Goal: Task Accomplishment & Management: Manage account settings

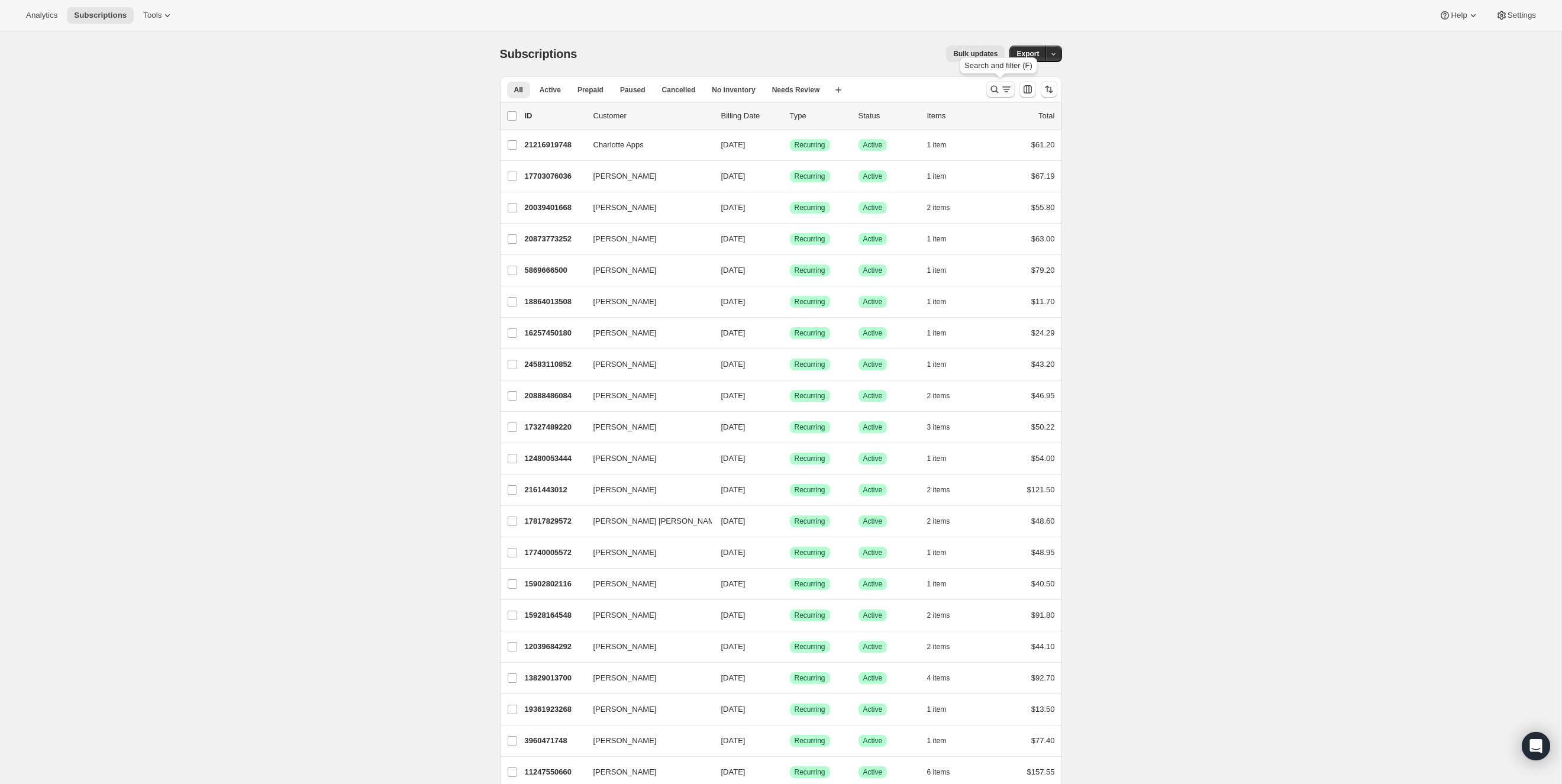
click at [994, 89] on icon "Search and filter results" at bounding box center [995, 89] width 12 height 12
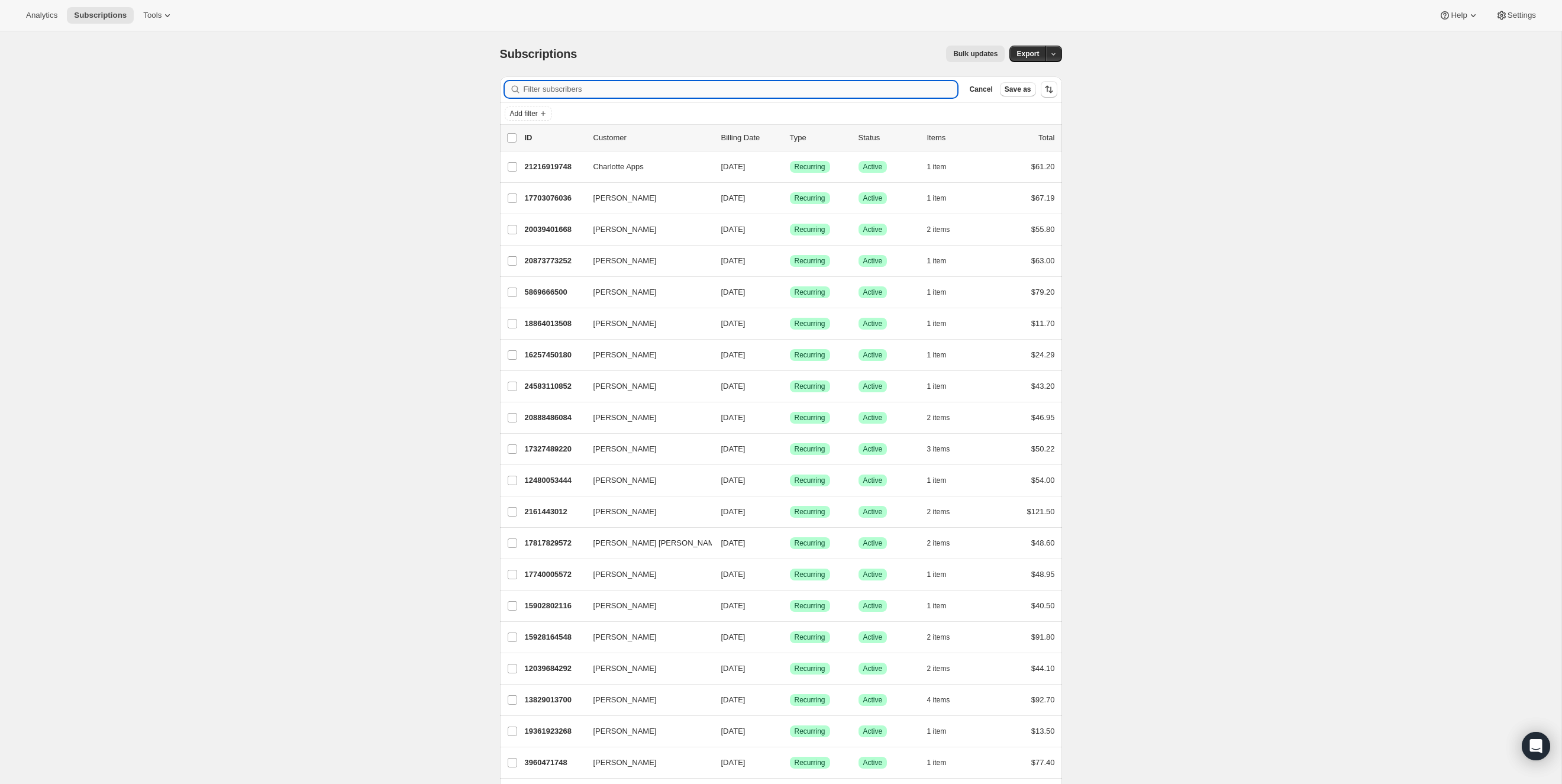
click at [627, 96] on input "Filter subscribers" at bounding box center [741, 89] width 434 height 17
click at [627, 96] on input "Filter subscribers" at bounding box center [741, 89] width 434 height 17
click at [631, 91] on input "Filter subscribers" at bounding box center [741, 89] width 434 height 17
paste input "[PERSON_NAME]"
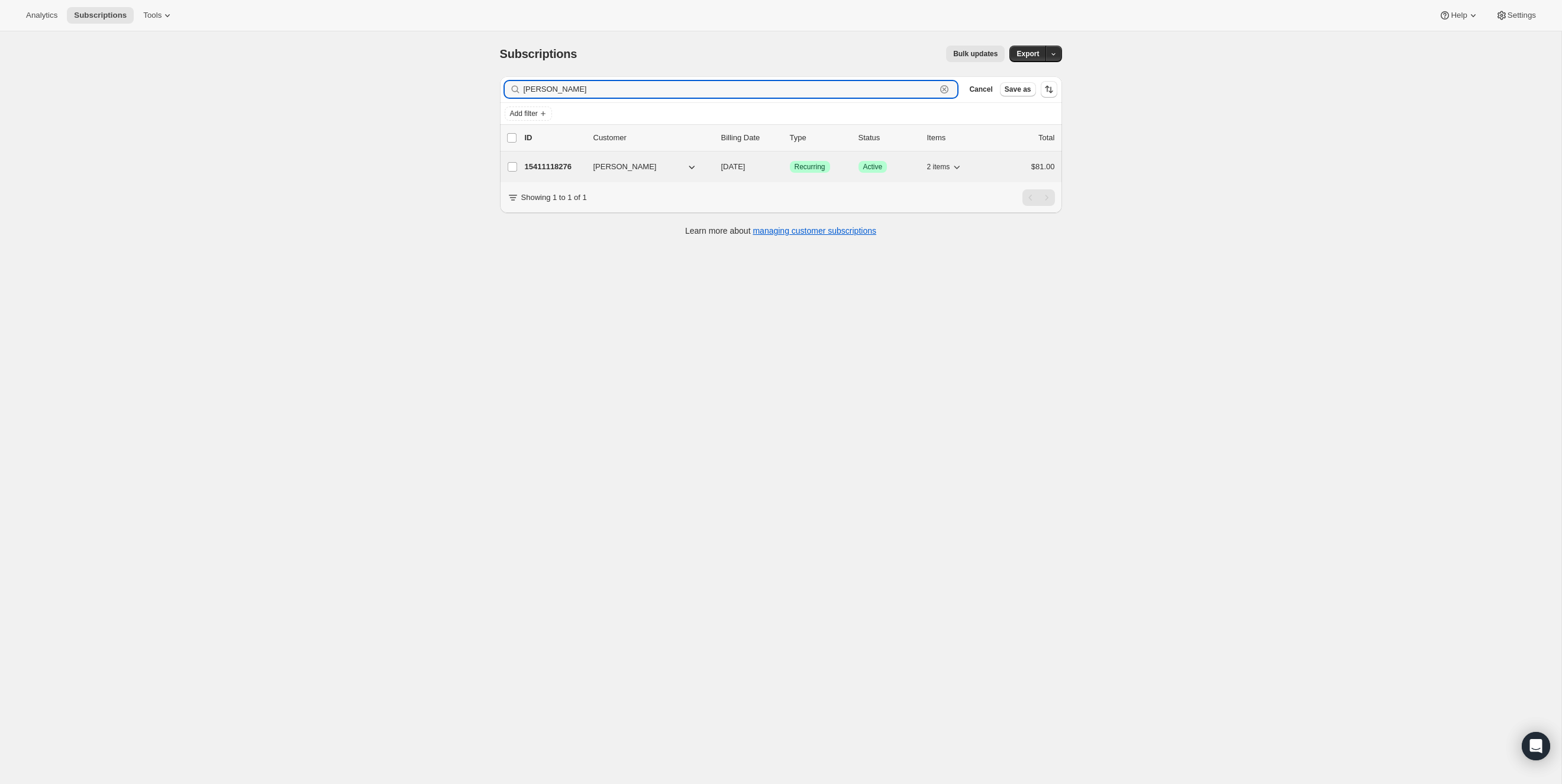
type input "[PERSON_NAME]"
click at [556, 165] on p "15411118276" at bounding box center [554, 166] width 59 height 12
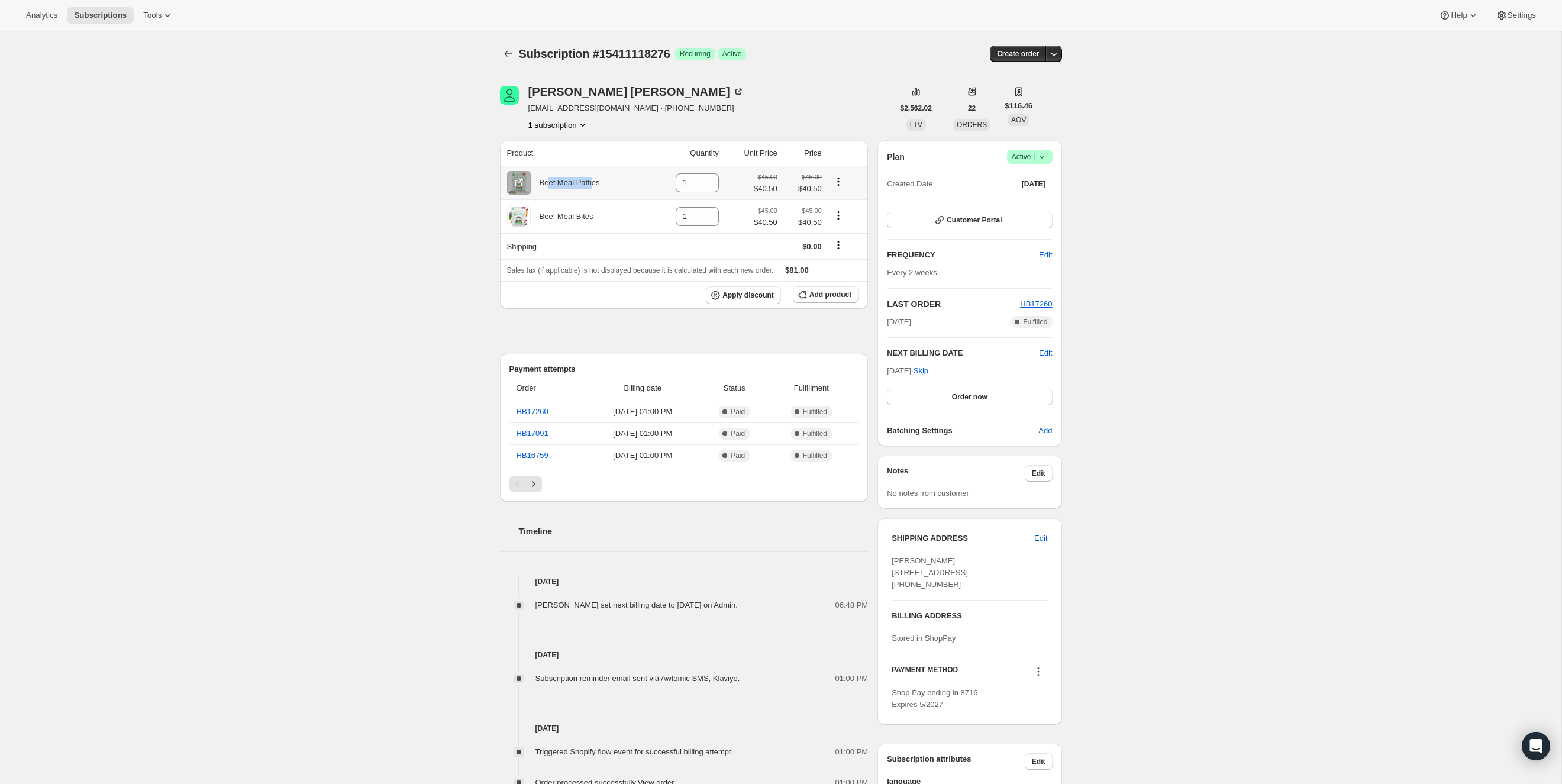
drag, startPoint x: 590, startPoint y: 185, endPoint x: 551, endPoint y: 185, distance: 39.0
click at [551, 185] on div "Beef Meal Patties" at bounding box center [565, 183] width 69 height 12
click at [551, 185] on div "Beef Meal Patties" at bounding box center [565, 183] width 69 height 12
click at [586, 219] on div "Beef Meal Bites" at bounding box center [561, 216] width 62 height 12
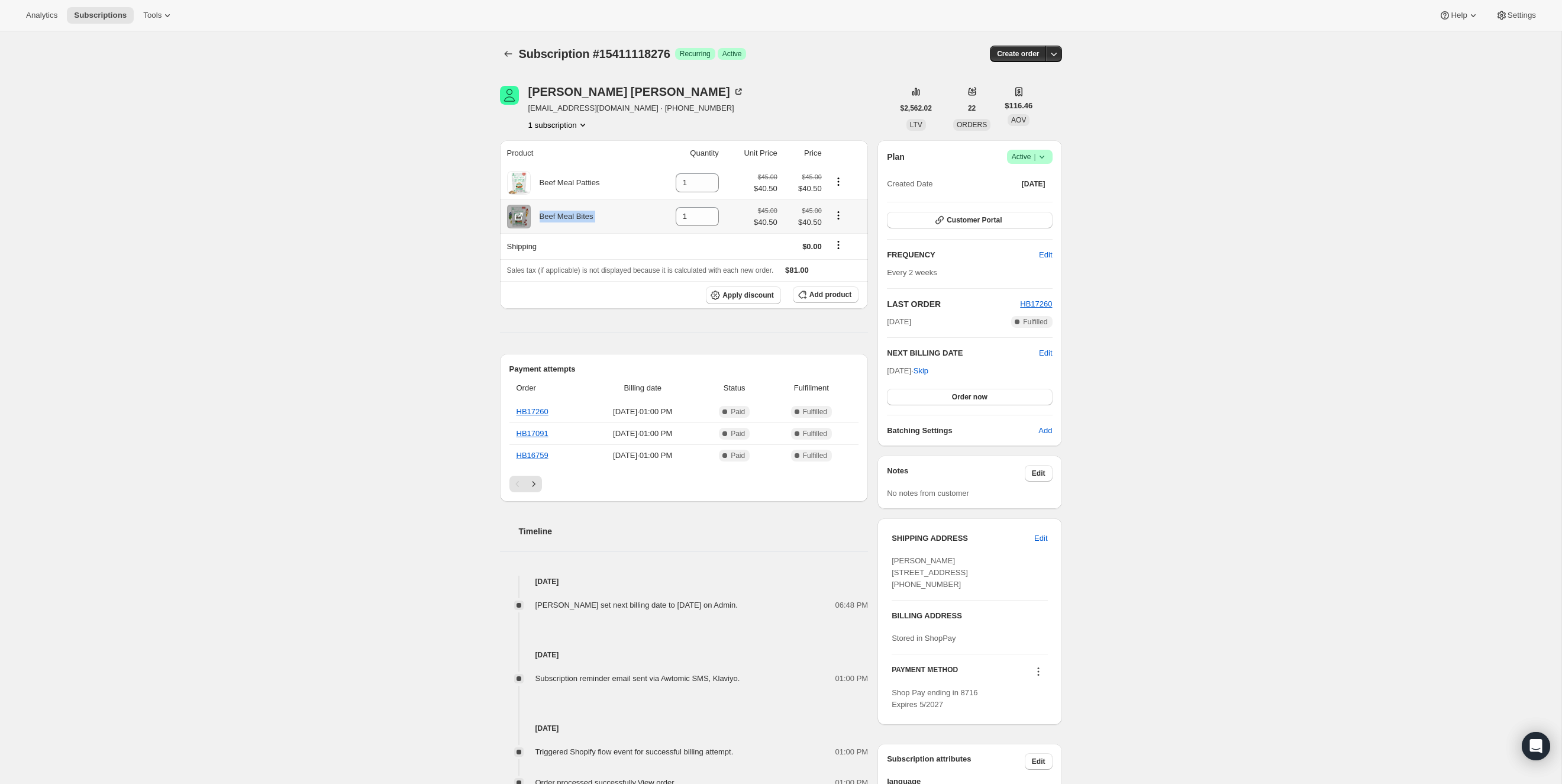
click at [586, 219] on div "Beef Meal Bites" at bounding box center [561, 216] width 62 height 12
click at [583, 220] on div "Beef Meal Bites" at bounding box center [561, 216] width 62 height 12
click at [710, 212] on icon at bounding box center [710, 213] width 12 height 12
type input "2"
click at [839, 181] on icon "Product actions" at bounding box center [838, 181] width 2 height 2
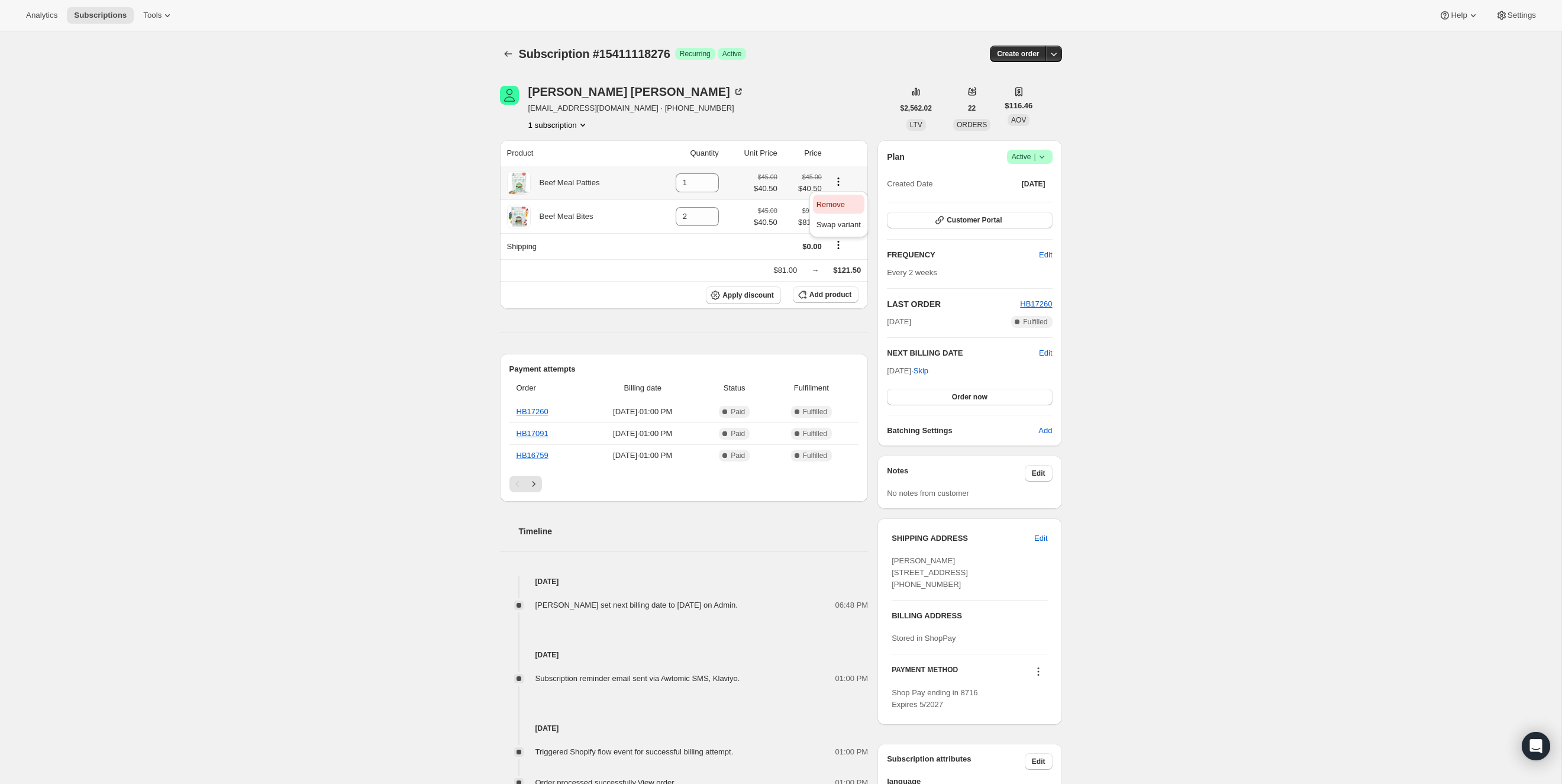
click at [829, 197] on button "Remove" at bounding box center [838, 204] width 52 height 19
type input "0"
